Goal: Task Accomplishment & Management: Use online tool/utility

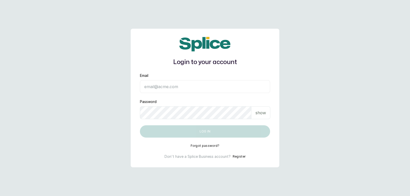
type input "[EMAIL_ADDRESS][DOMAIN_NAME]"
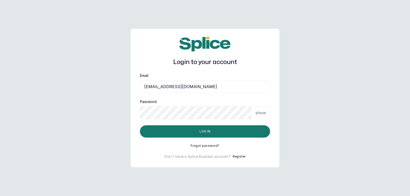
click at [258, 117] on div "show" at bounding box center [260, 112] width 19 height 13
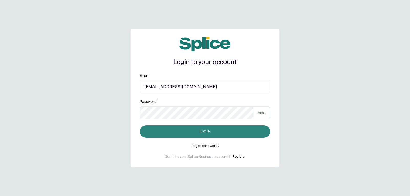
click at [260, 130] on button "Log in" at bounding box center [205, 131] width 130 height 12
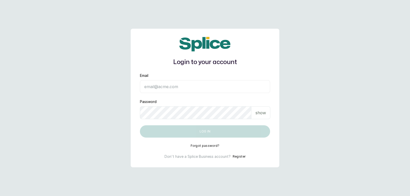
type input "[EMAIL_ADDRESS][DOMAIN_NAME]"
click at [266, 115] on div "show" at bounding box center [260, 112] width 19 height 13
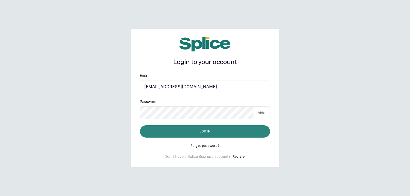
click at [253, 130] on button "Log in" at bounding box center [205, 131] width 130 height 12
click at [225, 136] on button "Log in" at bounding box center [205, 131] width 130 height 12
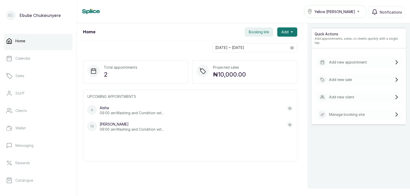
click at [351, 75] on div "Add new sale" at bounding box center [359, 79] width 86 height 11
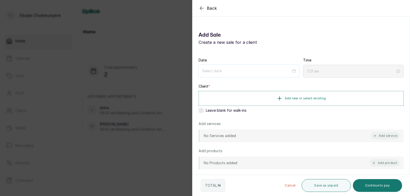
click at [282, 71] on input at bounding box center [246, 71] width 89 height 6
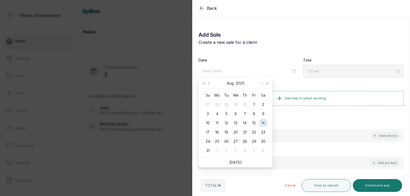
type input "[DATE]"
drag, startPoint x: 282, startPoint y: 71, endPoint x: 261, endPoint y: 123, distance: 56.3
click at [261, 123] on div "16" at bounding box center [263, 123] width 6 height 6
